Goal: Information Seeking & Learning: Learn about a topic

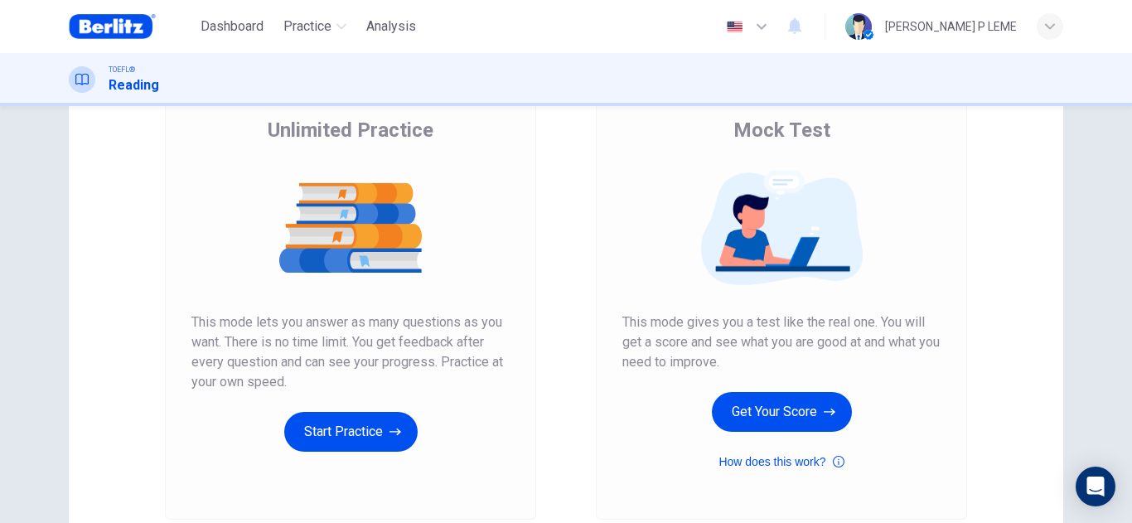
scroll to position [166, 0]
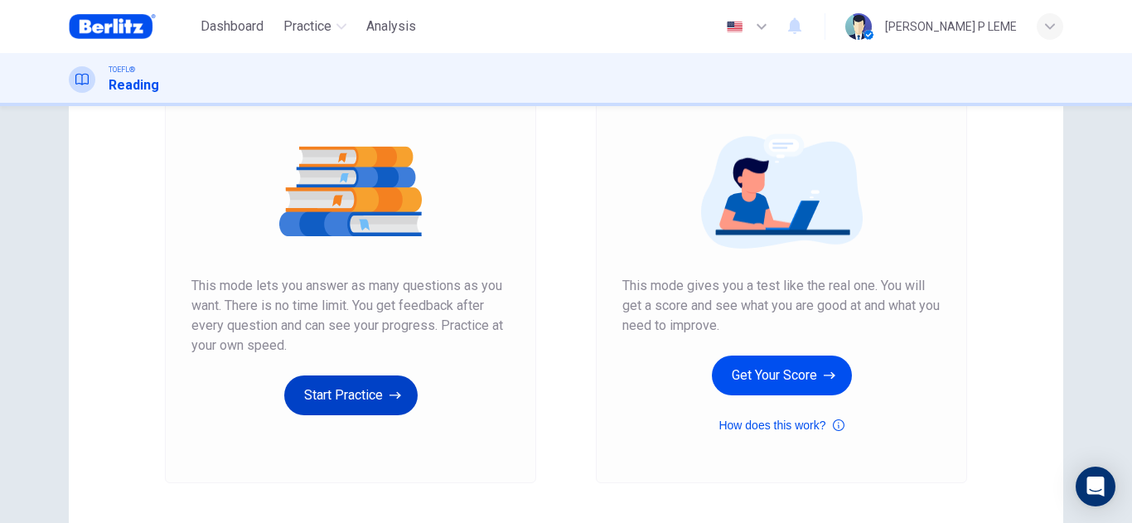
click at [344, 387] on button "Start Practice" at bounding box center [350, 395] width 133 height 40
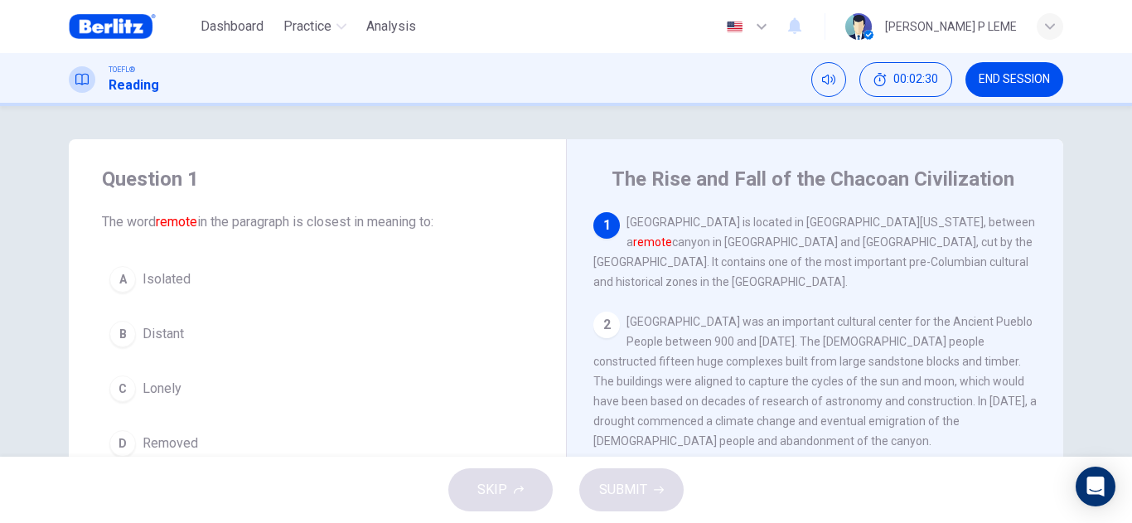
scroll to position [83, 0]
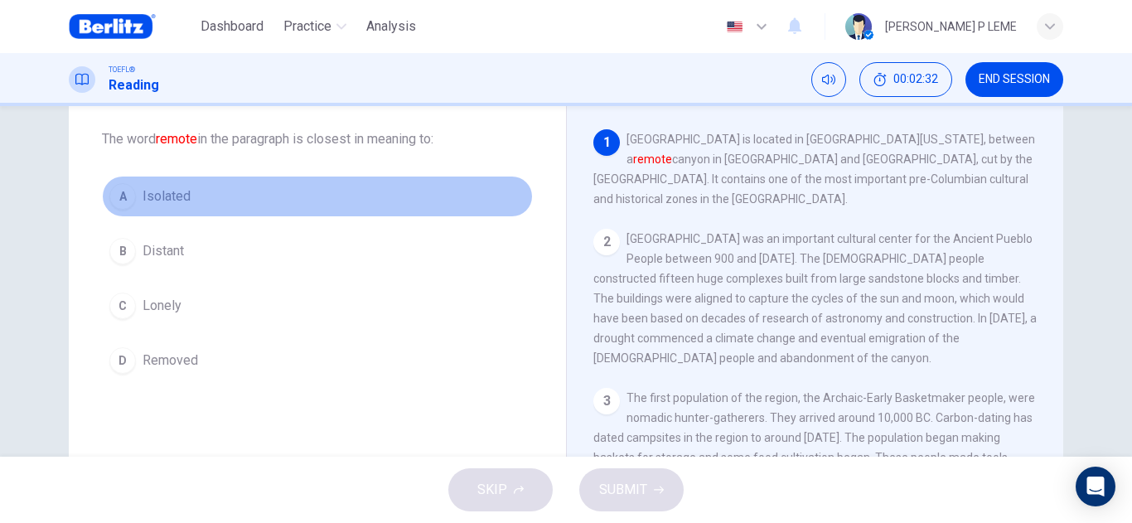
click at [143, 196] on span "Isolated" at bounding box center [167, 196] width 48 height 20
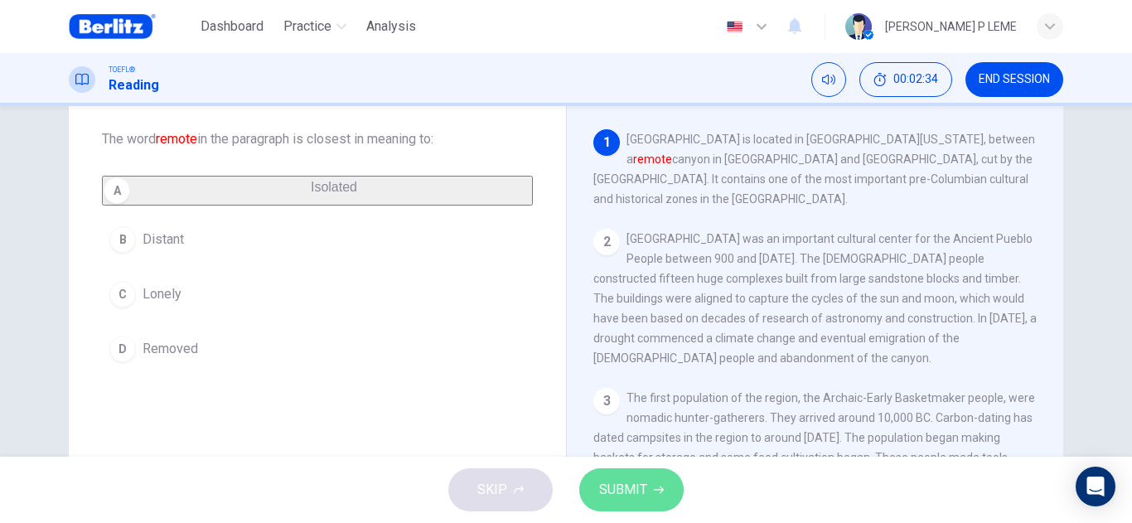
click at [684, 493] on div "SKIP SUBMIT" at bounding box center [566, 490] width 1132 height 66
click at [642, 494] on span "SUBMIT" at bounding box center [623, 489] width 48 height 23
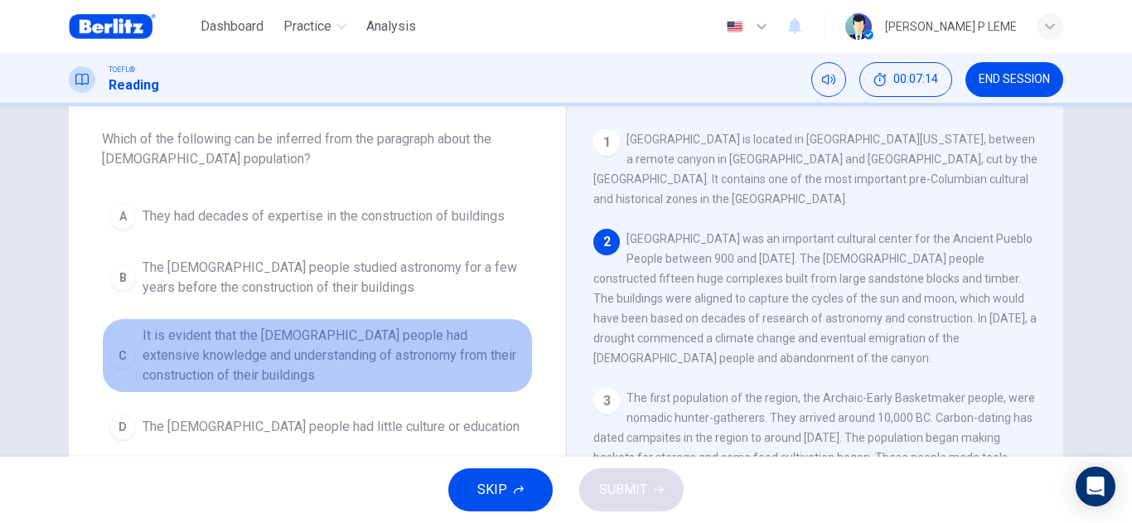
click at [340, 355] on span "It is evident that the [DEMOGRAPHIC_DATA] people had extensive knowledge and un…" at bounding box center [334, 356] width 383 height 60
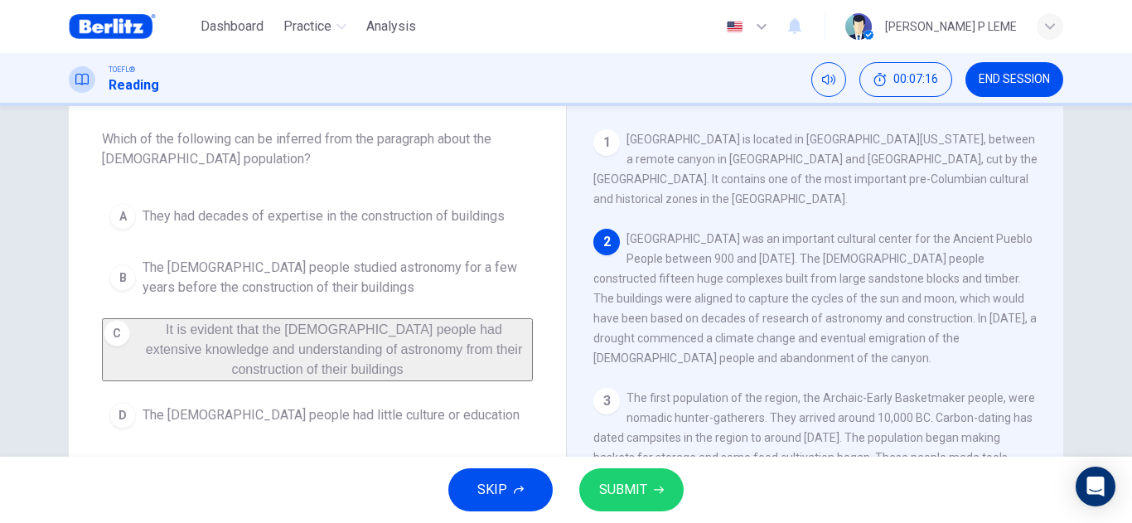
click at [597, 485] on button "SUBMIT" at bounding box center [631, 489] width 104 height 43
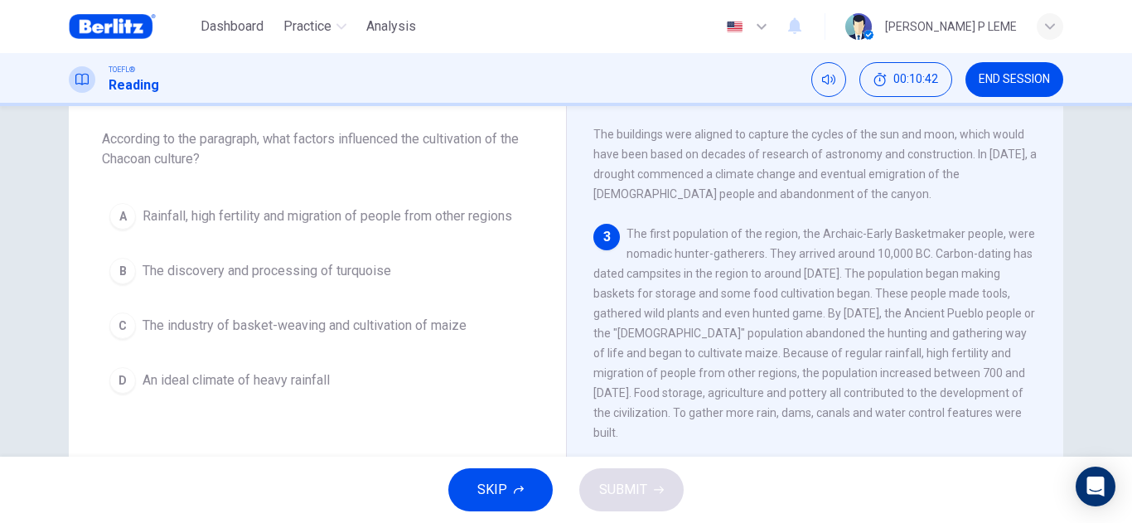
scroll to position [247, 0]
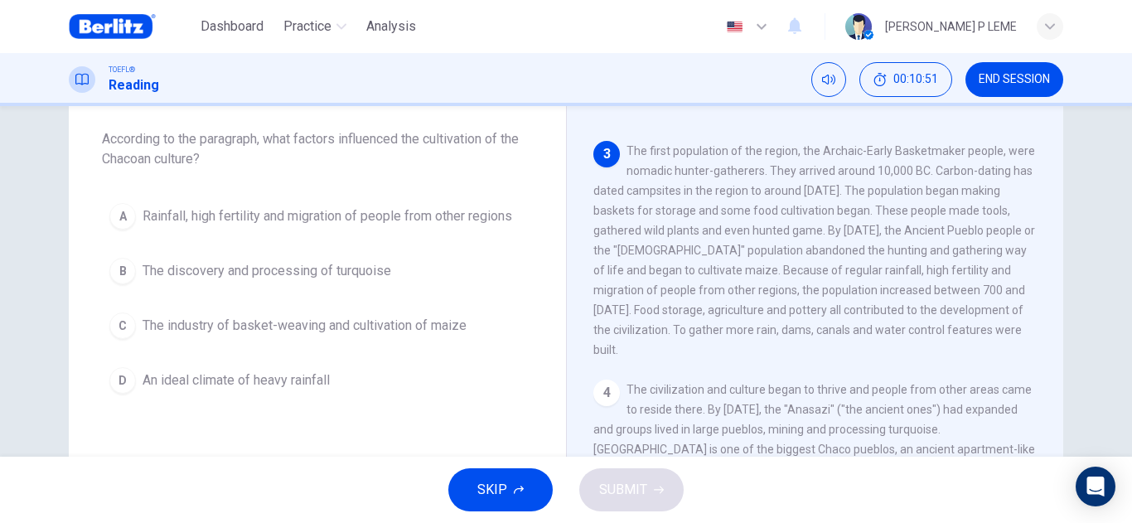
click at [438, 215] on span "Rainfall, high fertility and migration of people from other regions" at bounding box center [328, 216] width 370 height 20
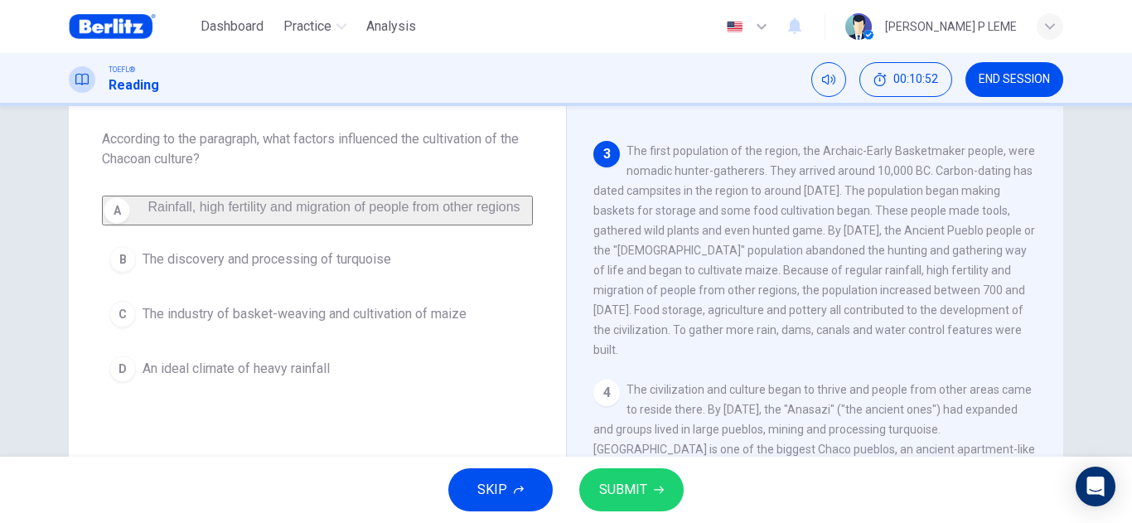
click at [621, 484] on span "SUBMIT" at bounding box center [623, 489] width 48 height 23
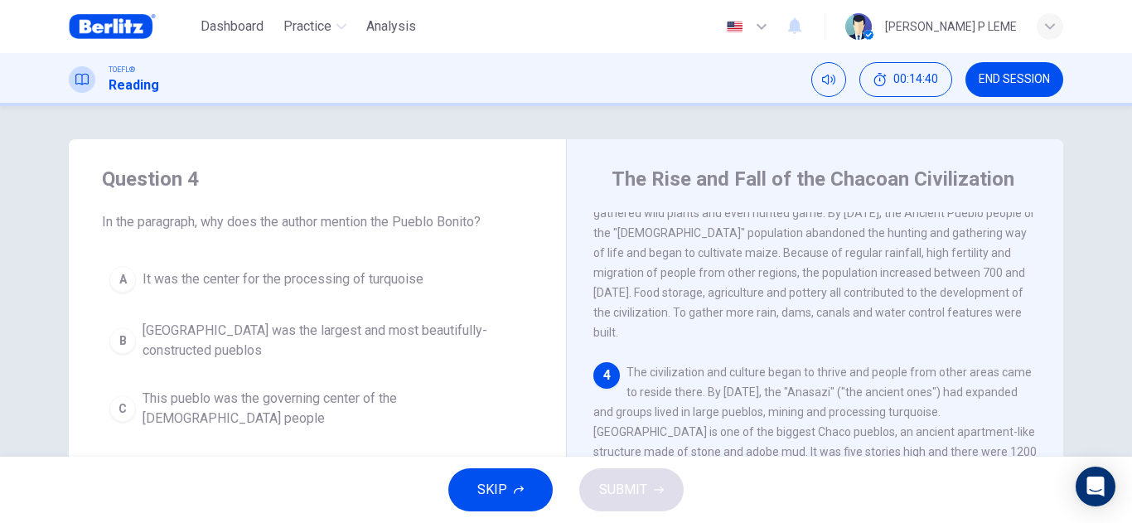
scroll to position [83, 0]
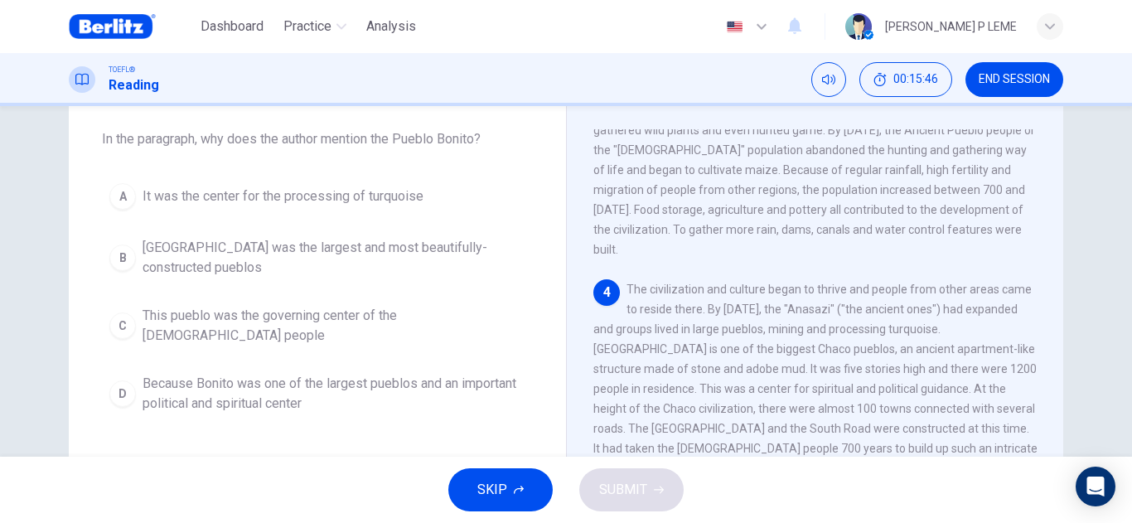
click at [201, 391] on span "Because Bonito was one of the largest pueblos and an important political and sp…" at bounding box center [334, 394] width 383 height 40
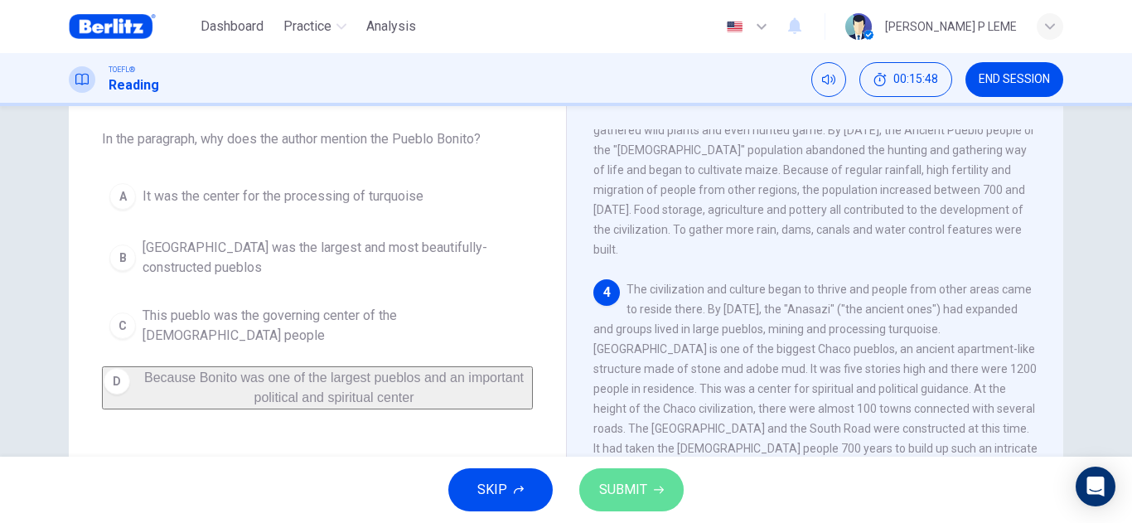
click at [669, 490] on button "SUBMIT" at bounding box center [631, 489] width 104 height 43
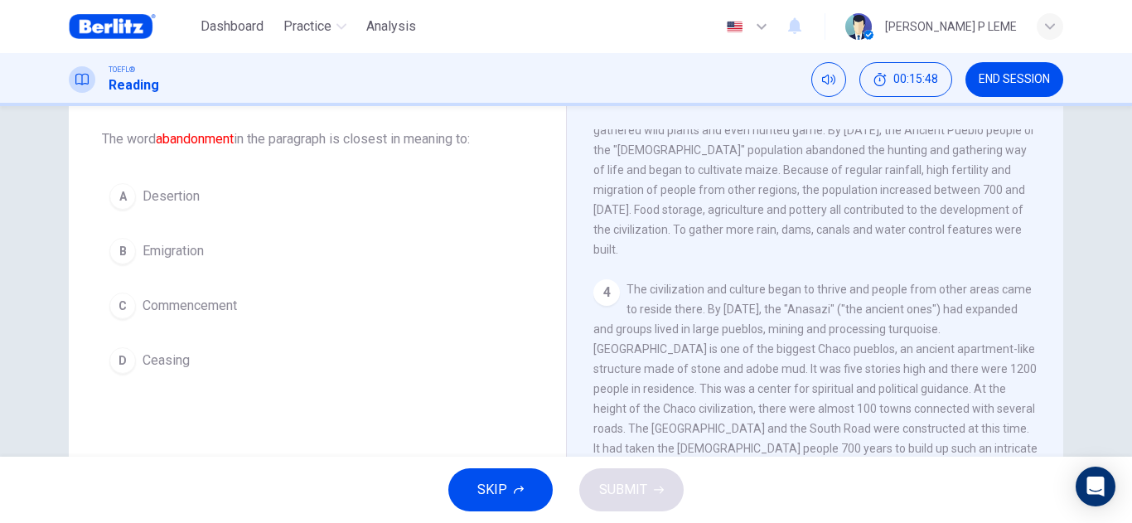
scroll to position [103, 0]
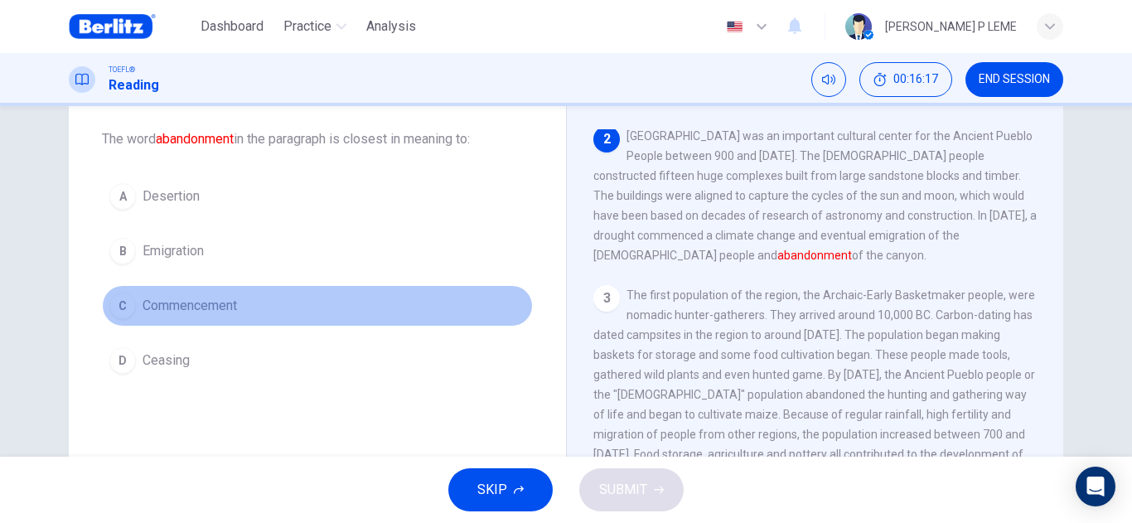
drag, startPoint x: 133, startPoint y: 292, endPoint x: 228, endPoint y: 297, distance: 94.6
click at [228, 297] on button "C Commencement" at bounding box center [317, 305] width 431 height 41
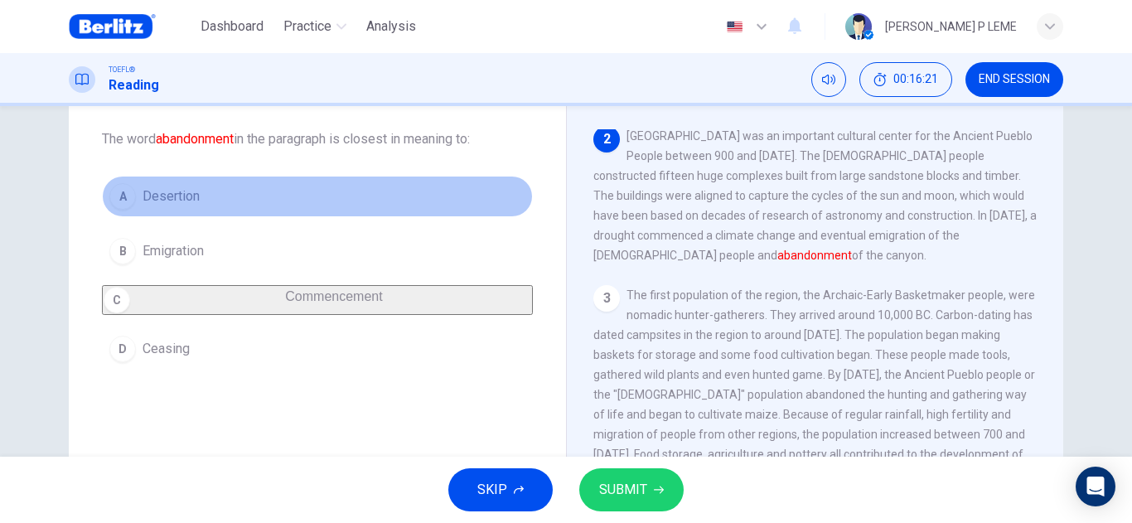
click at [292, 205] on button "A Desertion" at bounding box center [317, 196] width 431 height 41
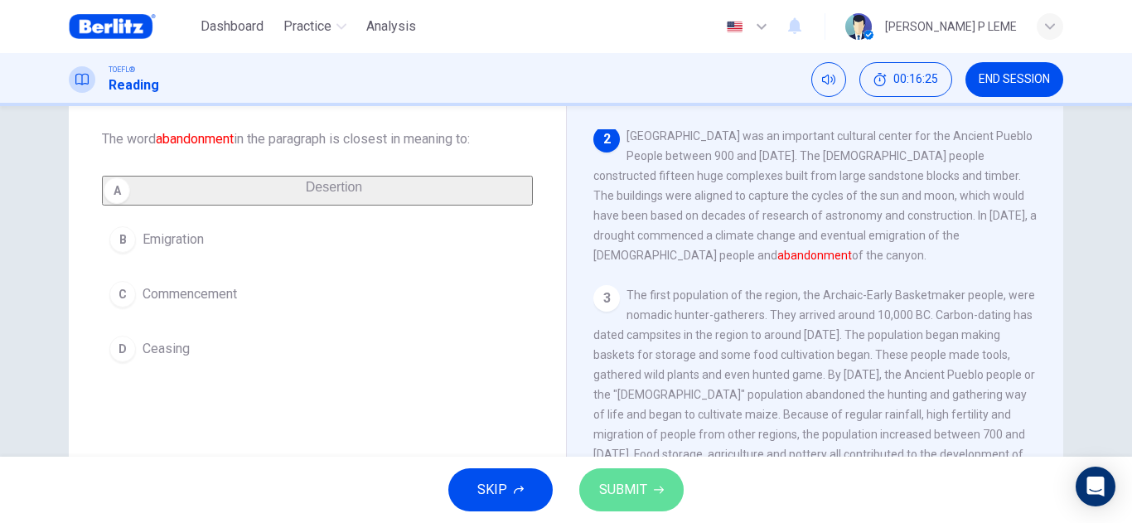
click at [616, 490] on span "SUBMIT" at bounding box center [623, 489] width 48 height 23
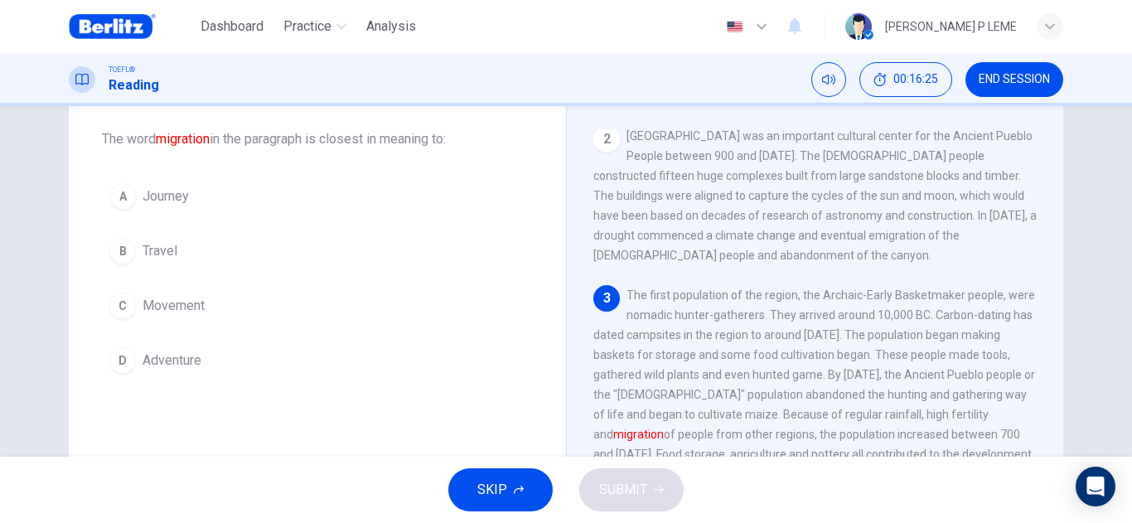
scroll to position [164, 0]
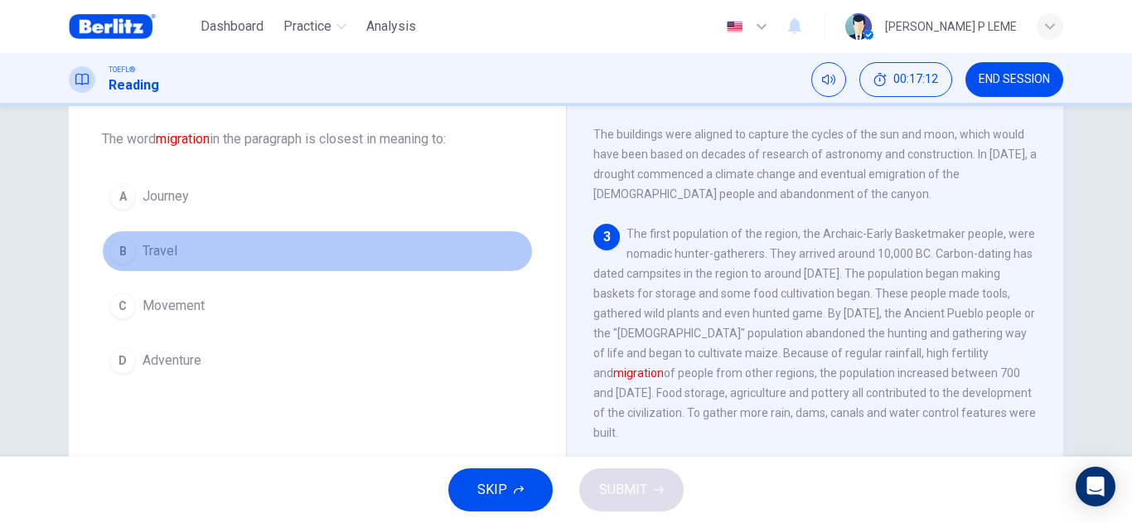
click at [188, 248] on button "B Travel" at bounding box center [317, 250] width 431 height 41
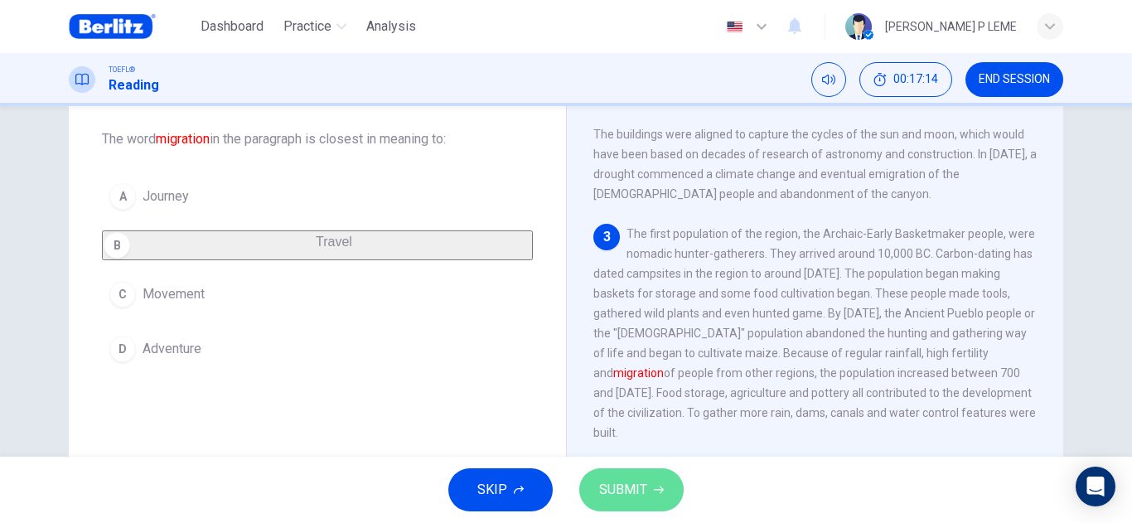
click at [655, 498] on button "SUBMIT" at bounding box center [631, 489] width 104 height 43
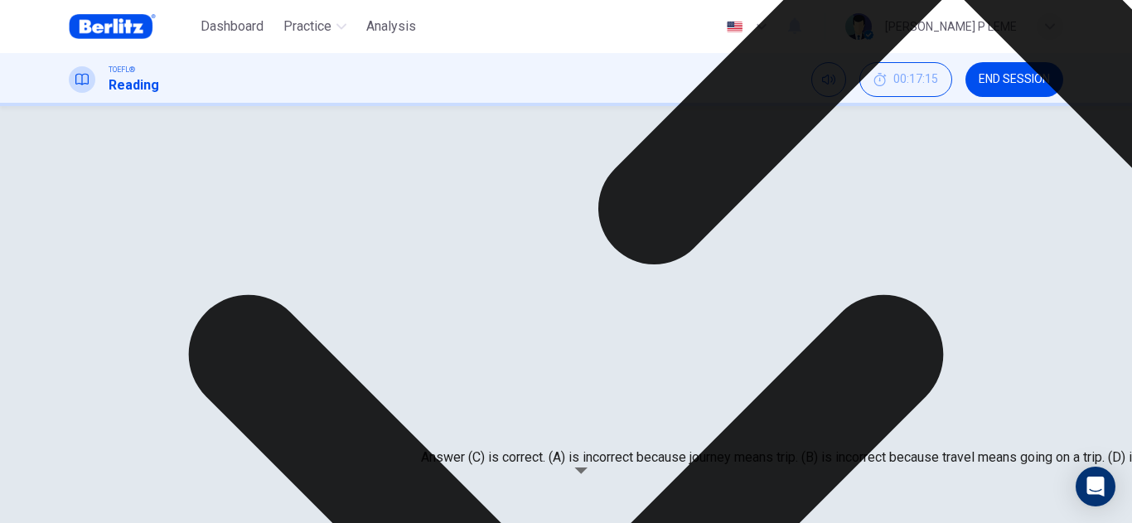
scroll to position [166, 0]
drag, startPoint x: 814, startPoint y: 487, endPoint x: 814, endPoint y: 476, distance: 10.8
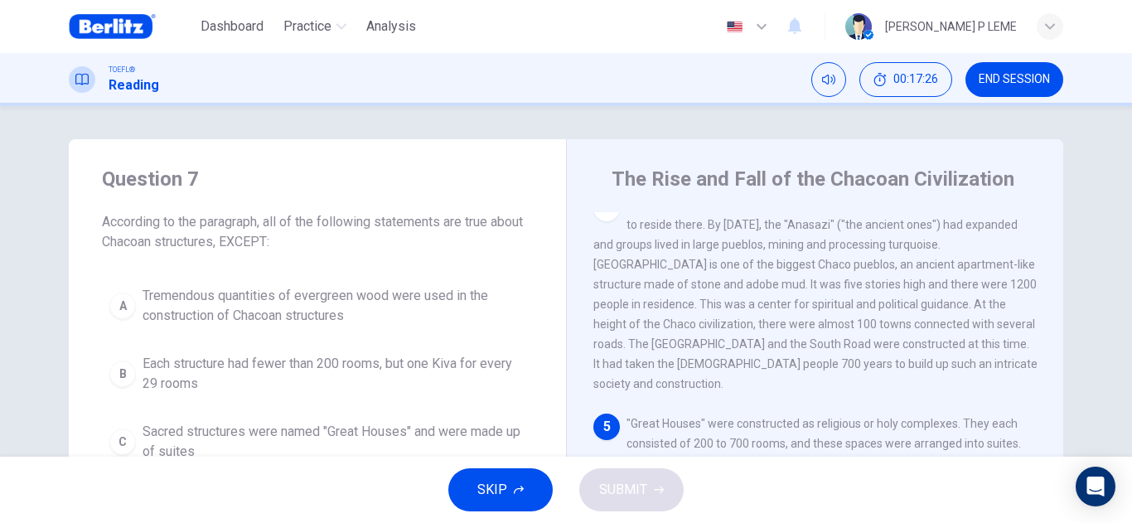
scroll to position [83, 0]
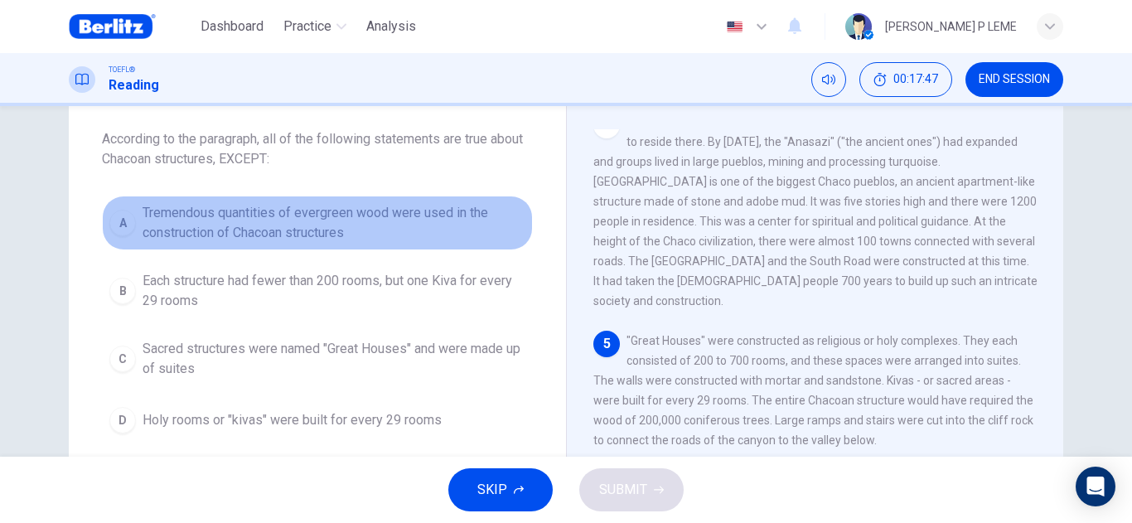
click at [357, 230] on span "Tremendous quantities of evergreen wood were used in the construction of Chacoa…" at bounding box center [334, 223] width 383 height 40
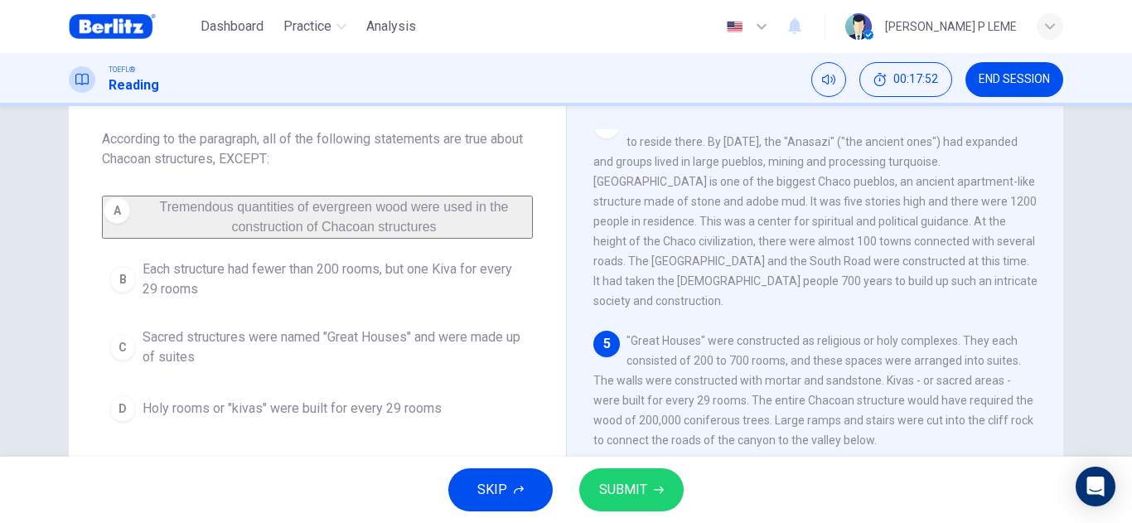
drag, startPoint x: 630, startPoint y: 473, endPoint x: 634, endPoint y: 456, distance: 17.9
click at [632, 471] on button "SUBMIT" at bounding box center [631, 489] width 104 height 43
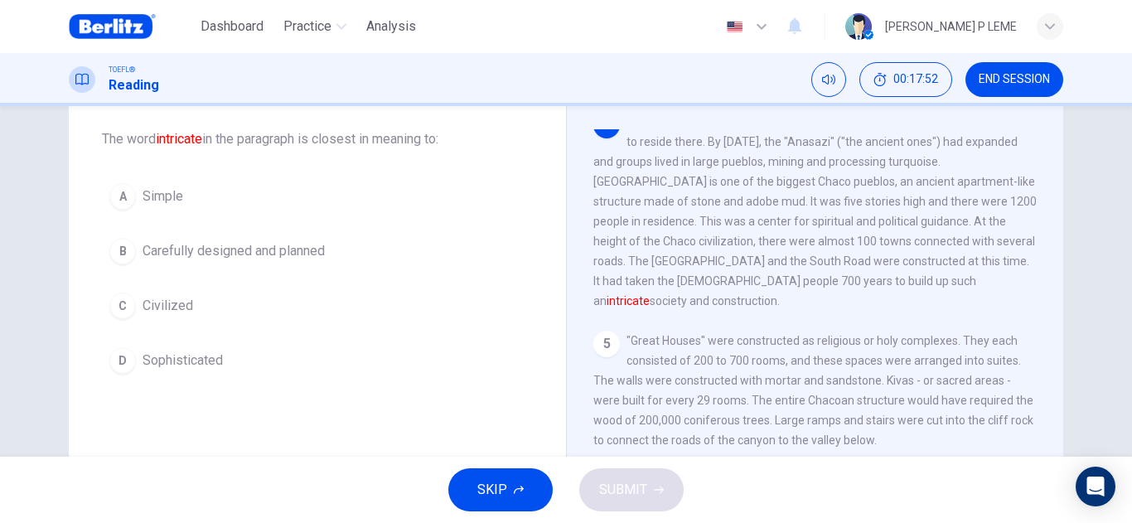
scroll to position [495, 0]
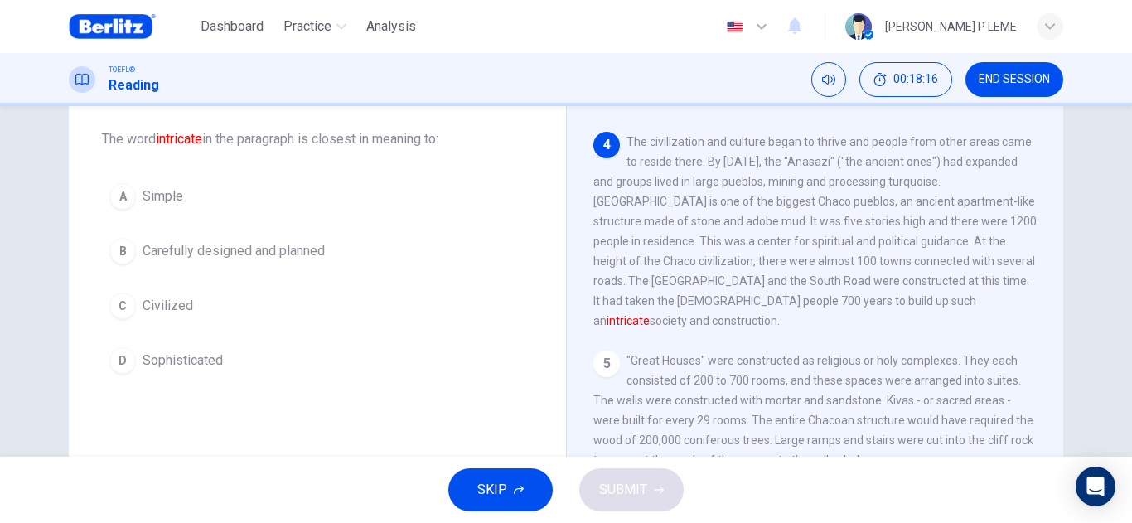
click at [336, 297] on button "C Civilized" at bounding box center [317, 305] width 431 height 41
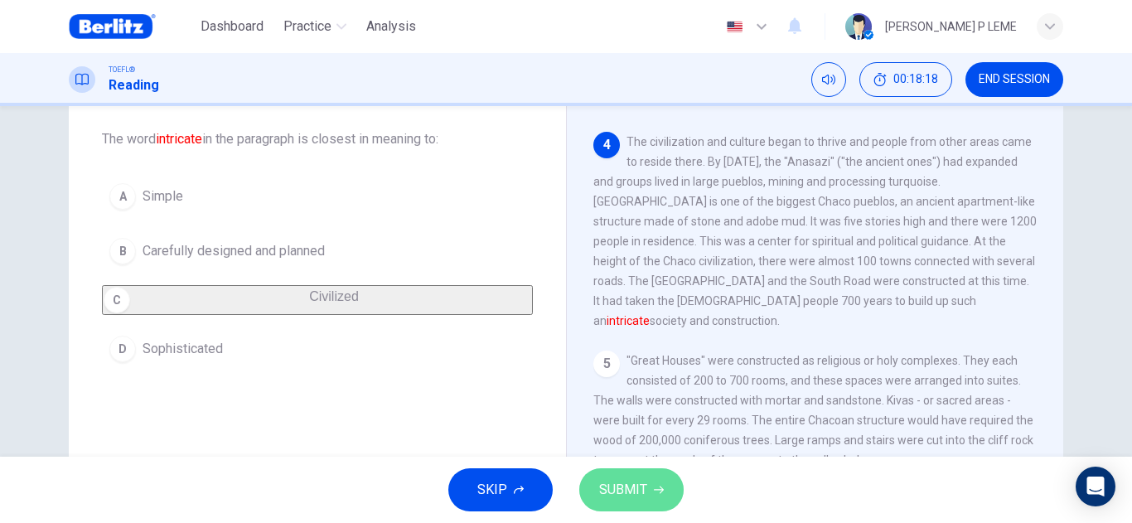
click at [634, 495] on span "SUBMIT" at bounding box center [623, 489] width 48 height 23
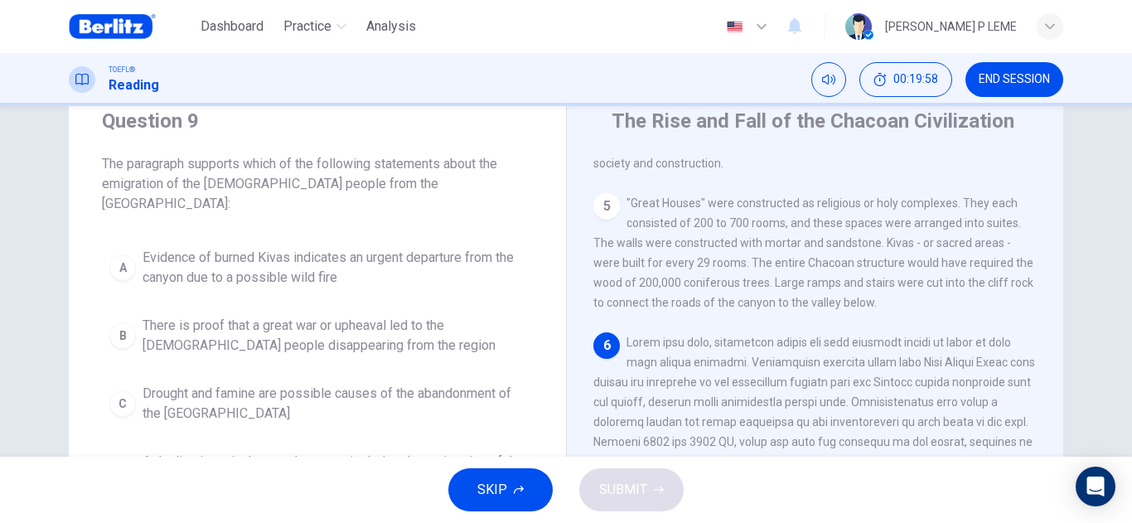
scroll to position [83, 0]
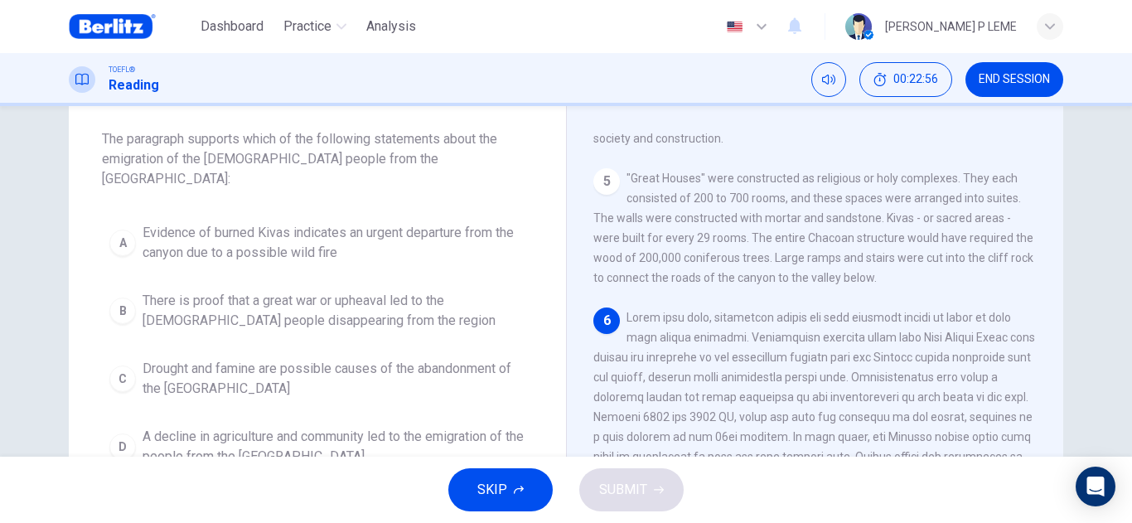
click at [486, 485] on span "SKIP" at bounding box center [492, 489] width 30 height 23
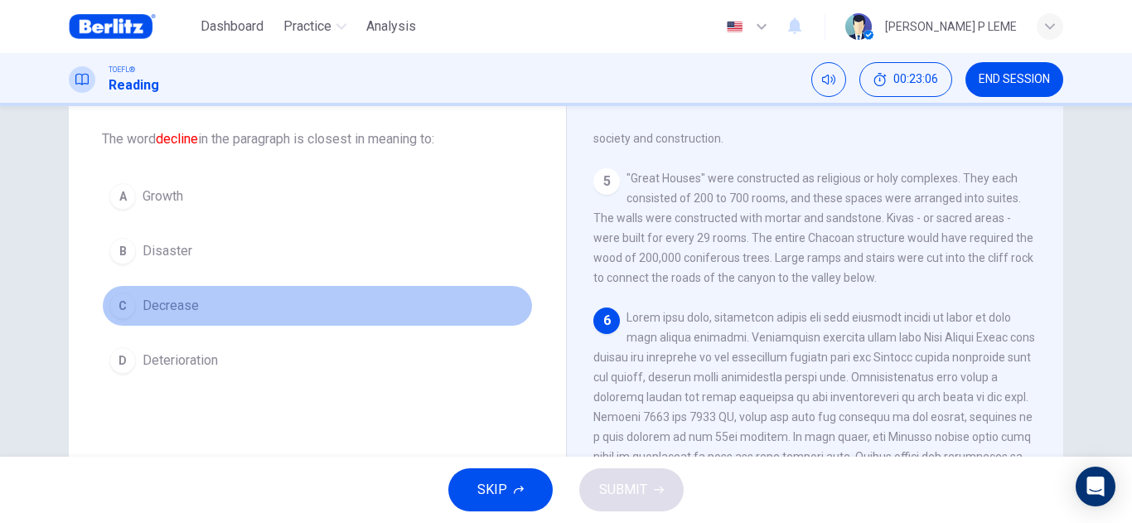
click at [217, 305] on button "C Decrease" at bounding box center [317, 305] width 431 height 41
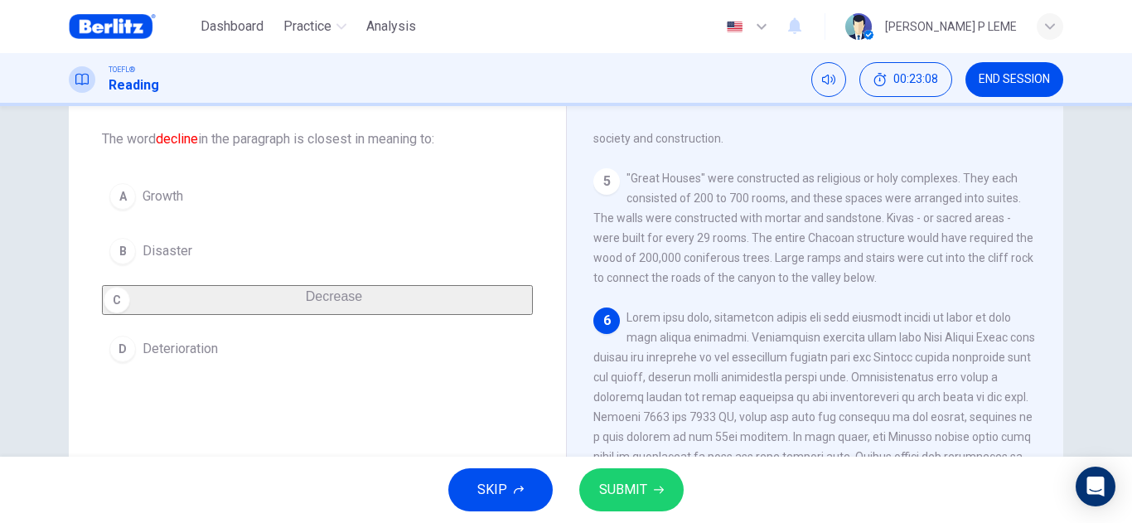
click at [620, 478] on span "SUBMIT" at bounding box center [623, 489] width 48 height 23
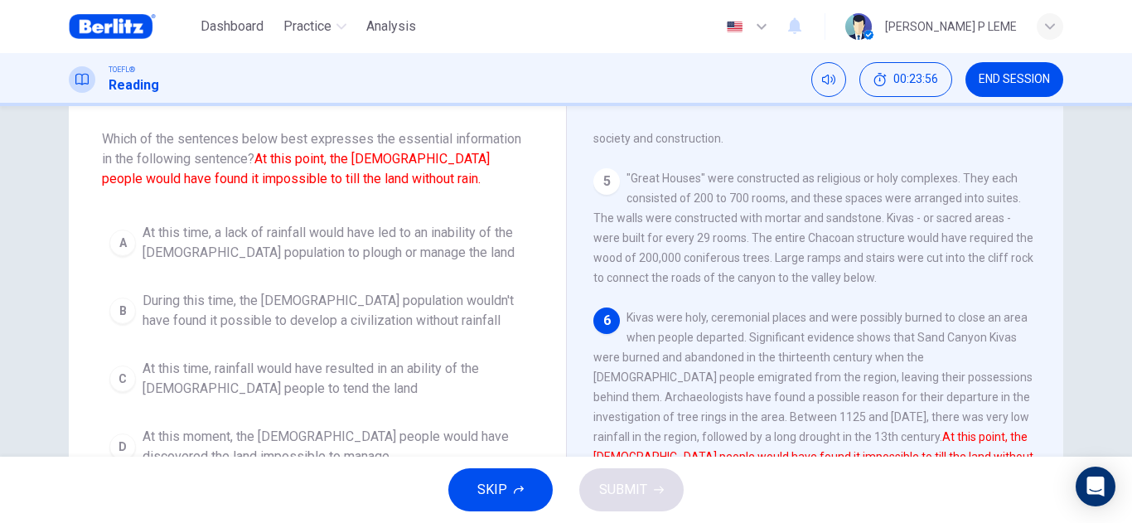
click at [27, 235] on div "Question 11 Which of the sentences below best expresses the essential informati…" at bounding box center [566, 281] width 1132 height 350
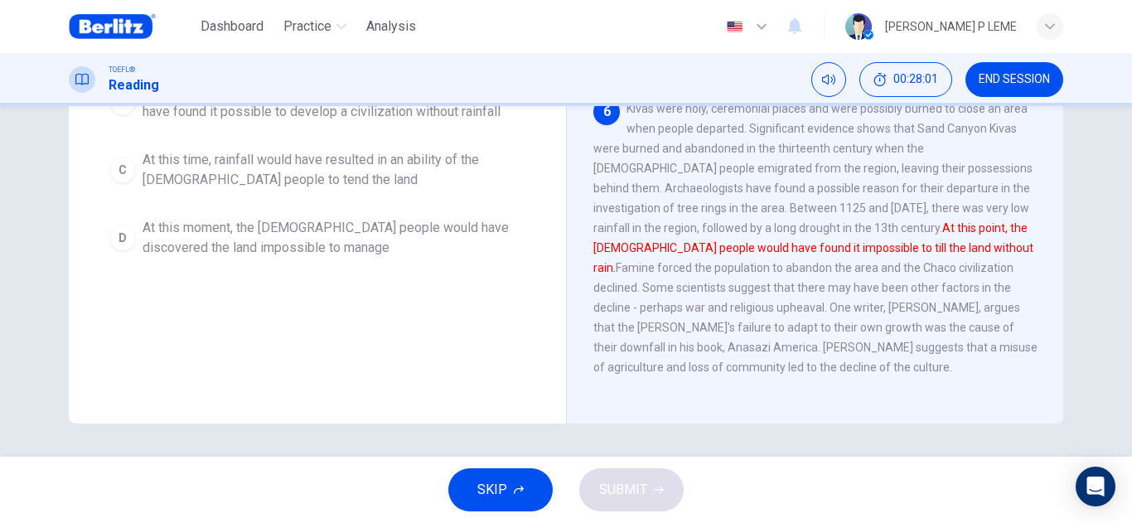
scroll to position [126, 0]
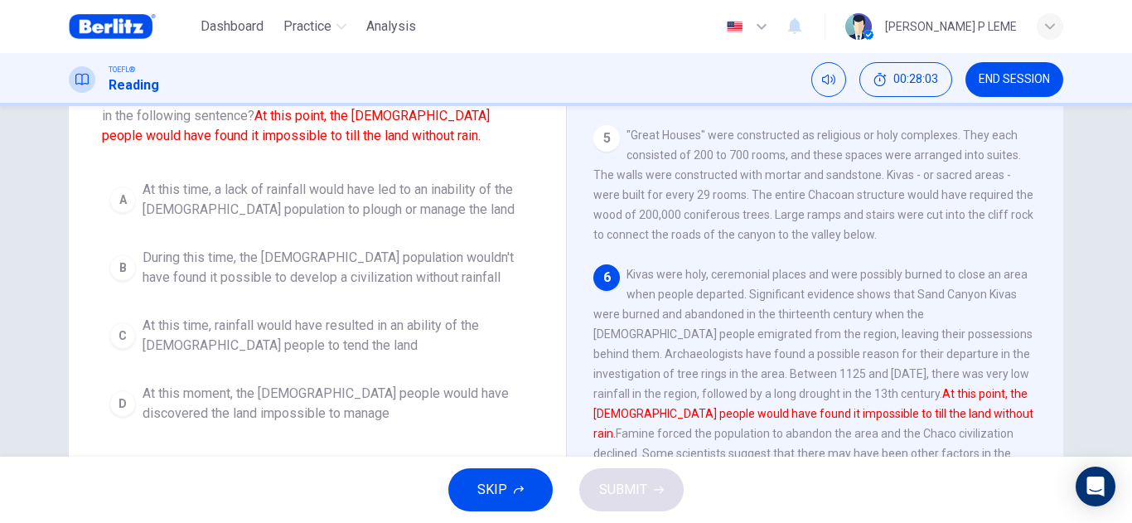
click at [264, 347] on span "At this time, rainfall would have resulted in an ability of the [DEMOGRAPHIC_DA…" at bounding box center [334, 336] width 383 height 40
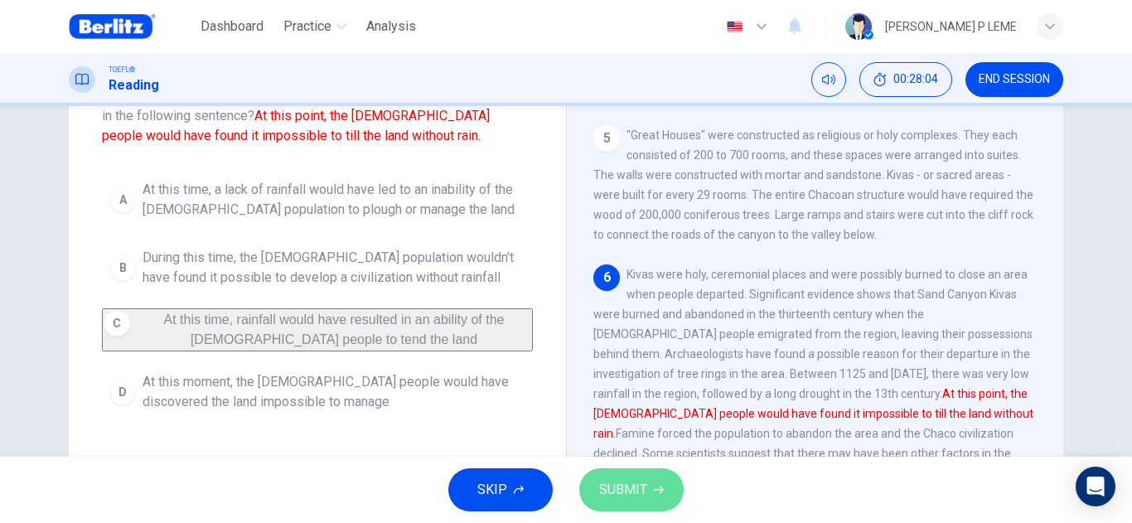
click at [605, 490] on span "SUBMIT" at bounding box center [623, 489] width 48 height 23
